Goal: Task Accomplishment & Management: Use online tool/utility

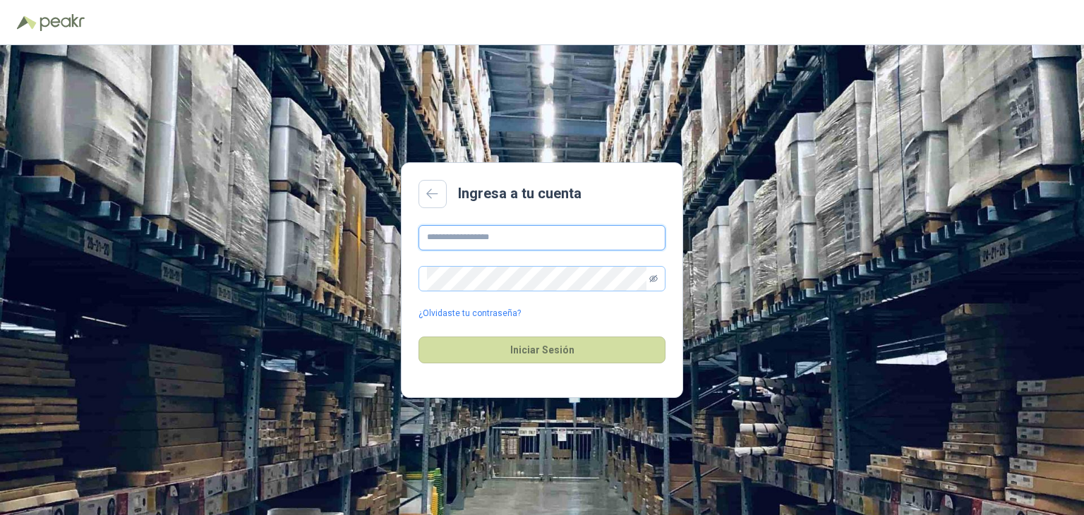
type input "**********"
click at [654, 278] on icon "eye-invisible" at bounding box center [654, 279] width 2 height 2
